Goal: Book appointment/travel/reservation

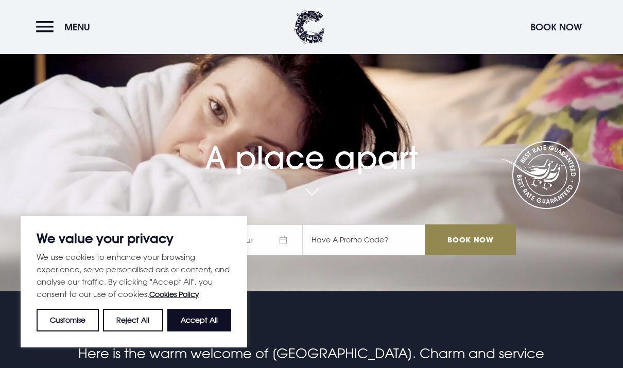
scroll to position [100, 0]
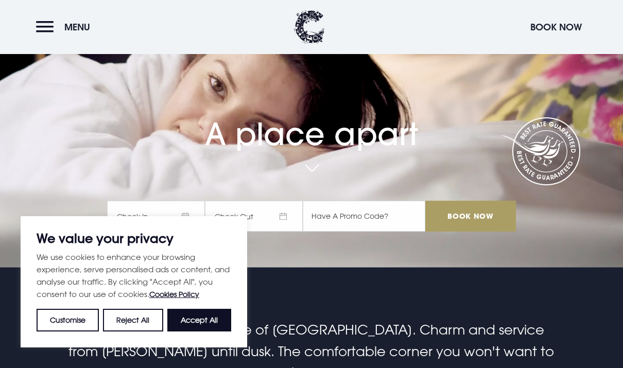
click at [472, 225] on input "Book Now" at bounding box center [470, 216] width 91 height 31
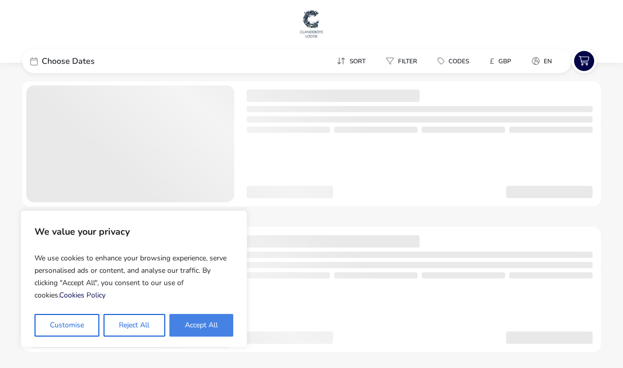
click at [210, 330] on button "Accept All" at bounding box center [201, 325] width 64 height 23
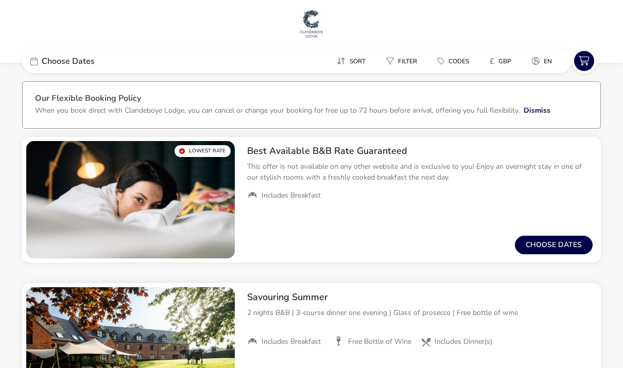
checkbox input "true"
